Goal: Understand process/instructions: Learn how to perform a task or action

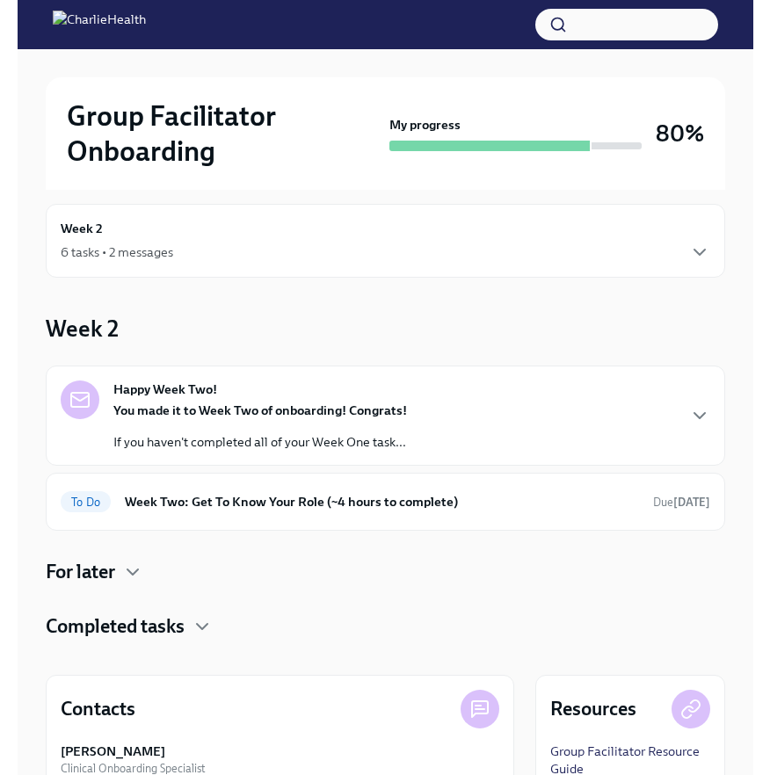
scroll to position [359, 0]
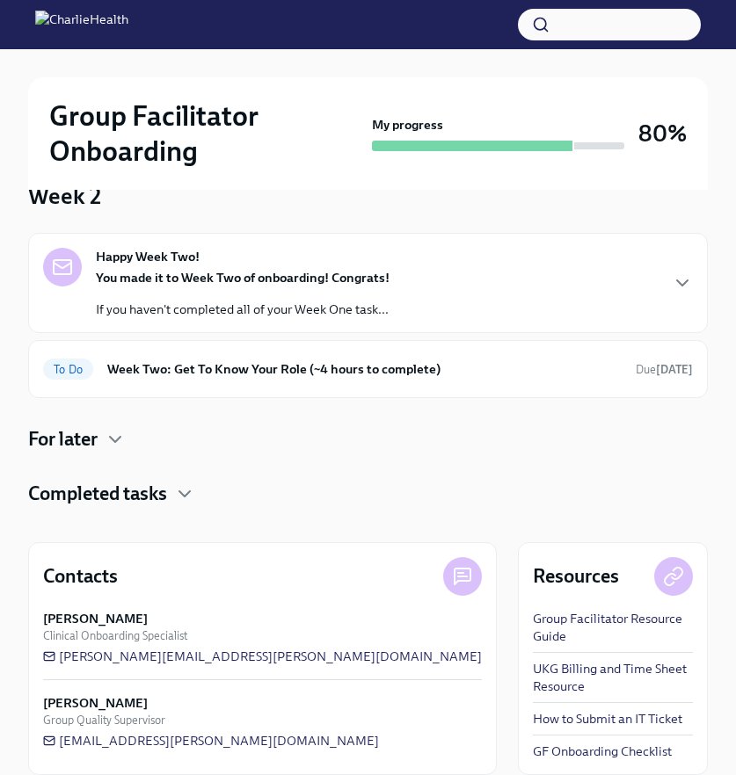
click at [533, 660] on link "UKG Billing and Time Sheet Resource" at bounding box center [613, 677] width 160 height 35
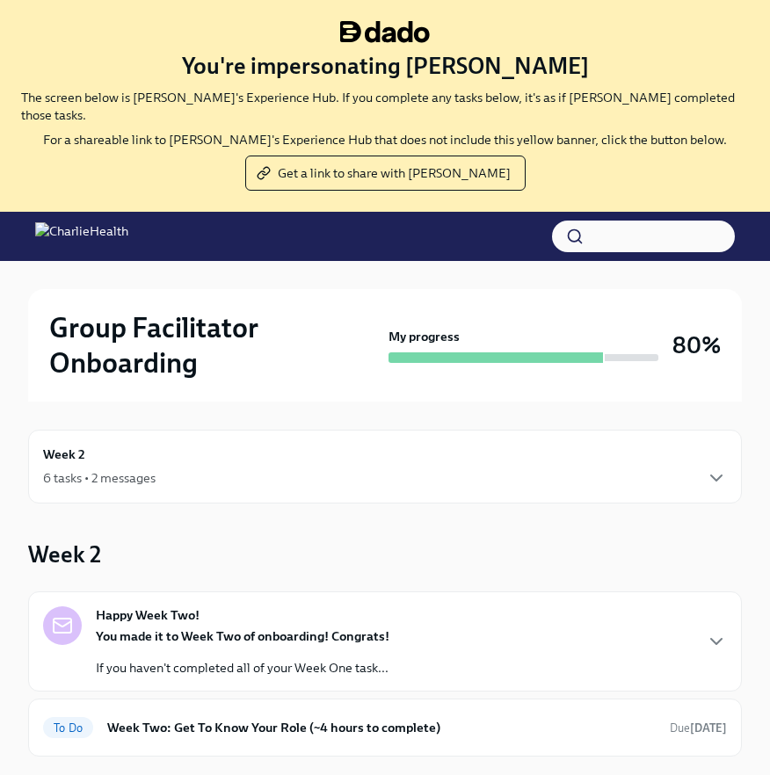
scroll to position [359, 0]
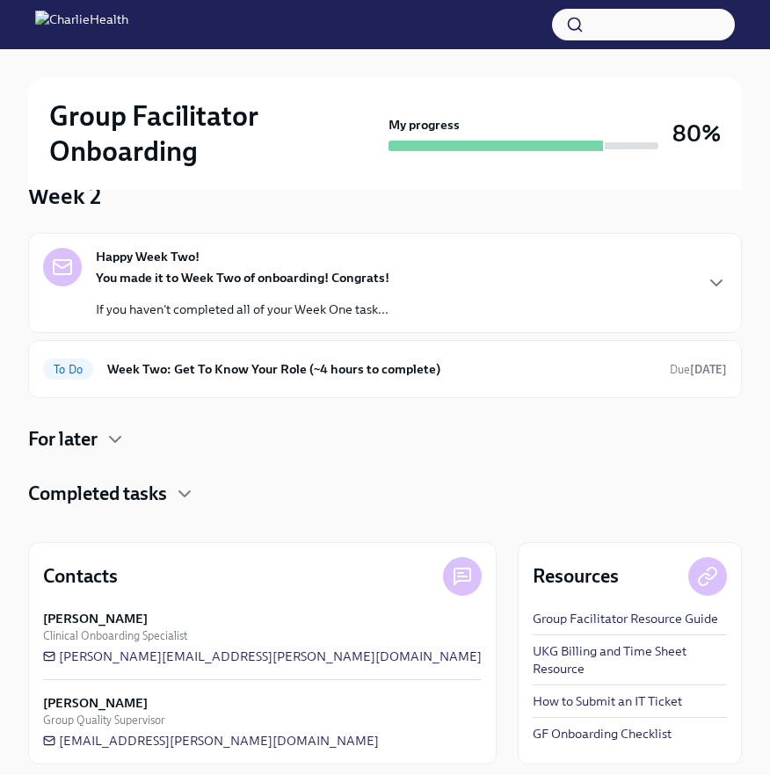
click at [533, 610] on link "Group Facilitator Resource Guide" at bounding box center [625, 619] width 185 height 18
click at [151, 360] on h6 "Week Two: Get To Know Your Role (~4 hours to complete)" at bounding box center [381, 369] width 549 height 19
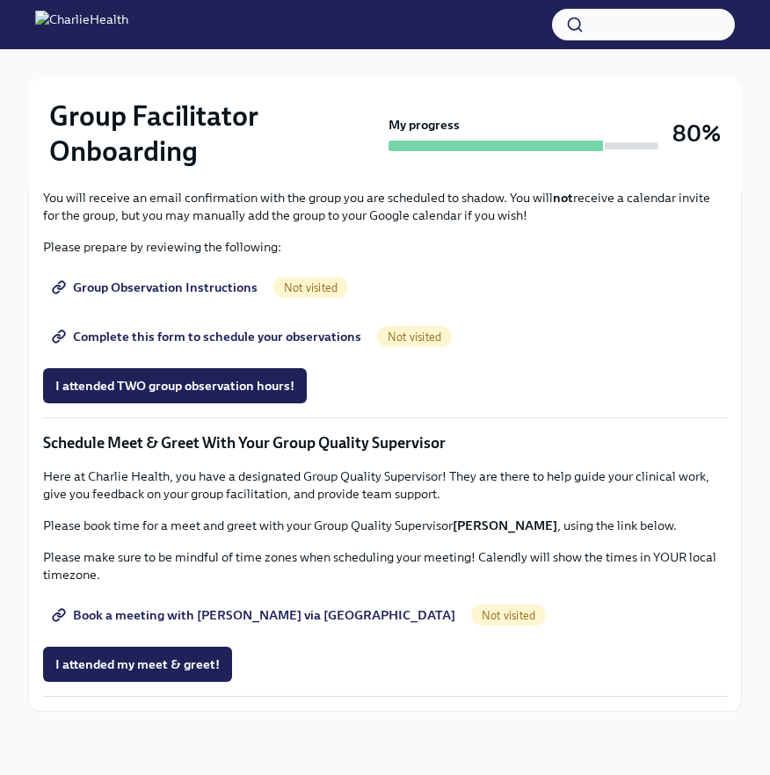
scroll to position [1603, 0]
click at [566, 247] on p "Please prepare by reviewing the following:" at bounding box center [385, 247] width 684 height 18
click at [308, 339] on span "Complete this form to schedule your observations" at bounding box center [208, 337] width 306 height 18
